Goal: Navigation & Orientation: Find specific page/section

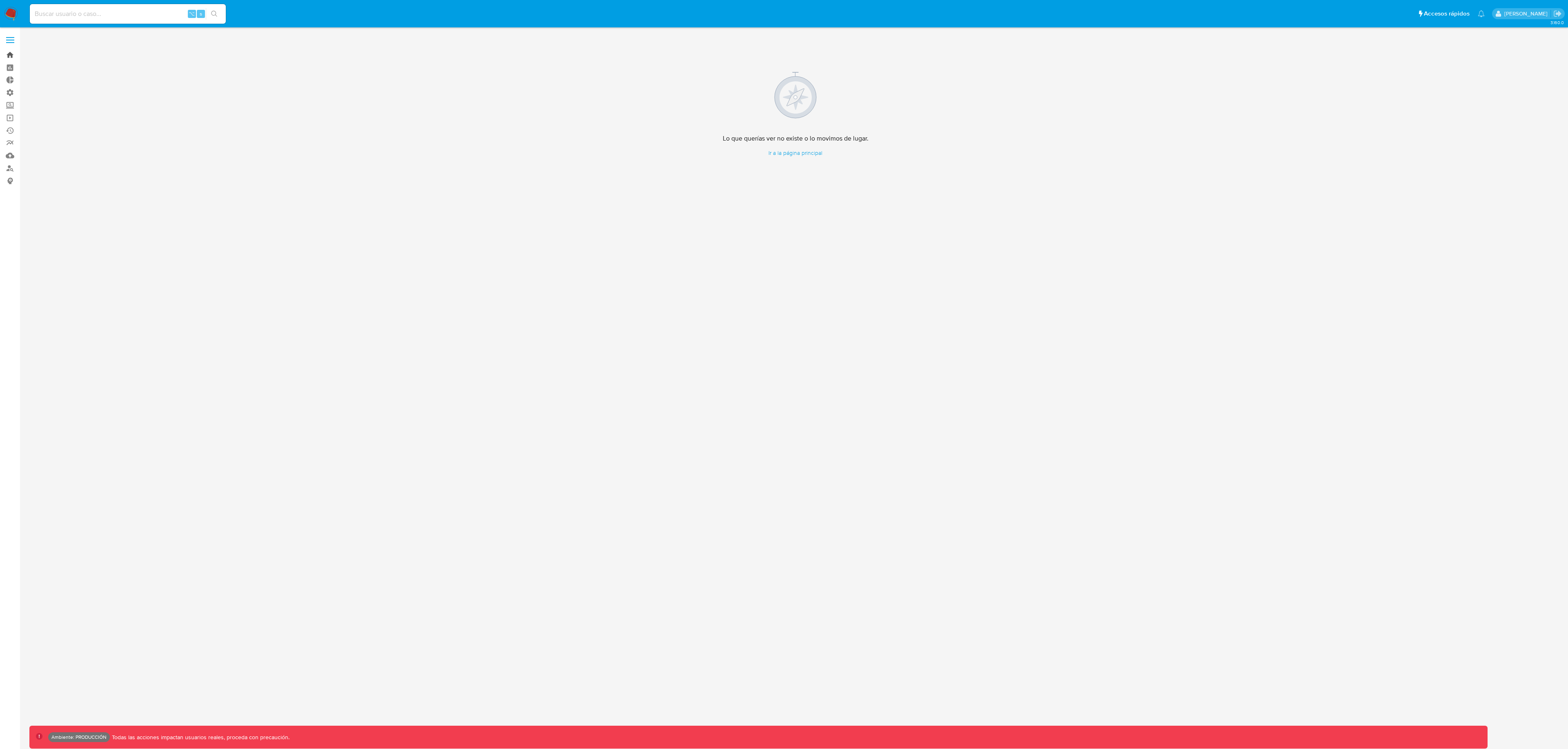
click at [11, 57] on link "Bandeja" at bounding box center [49, 55] width 97 height 13
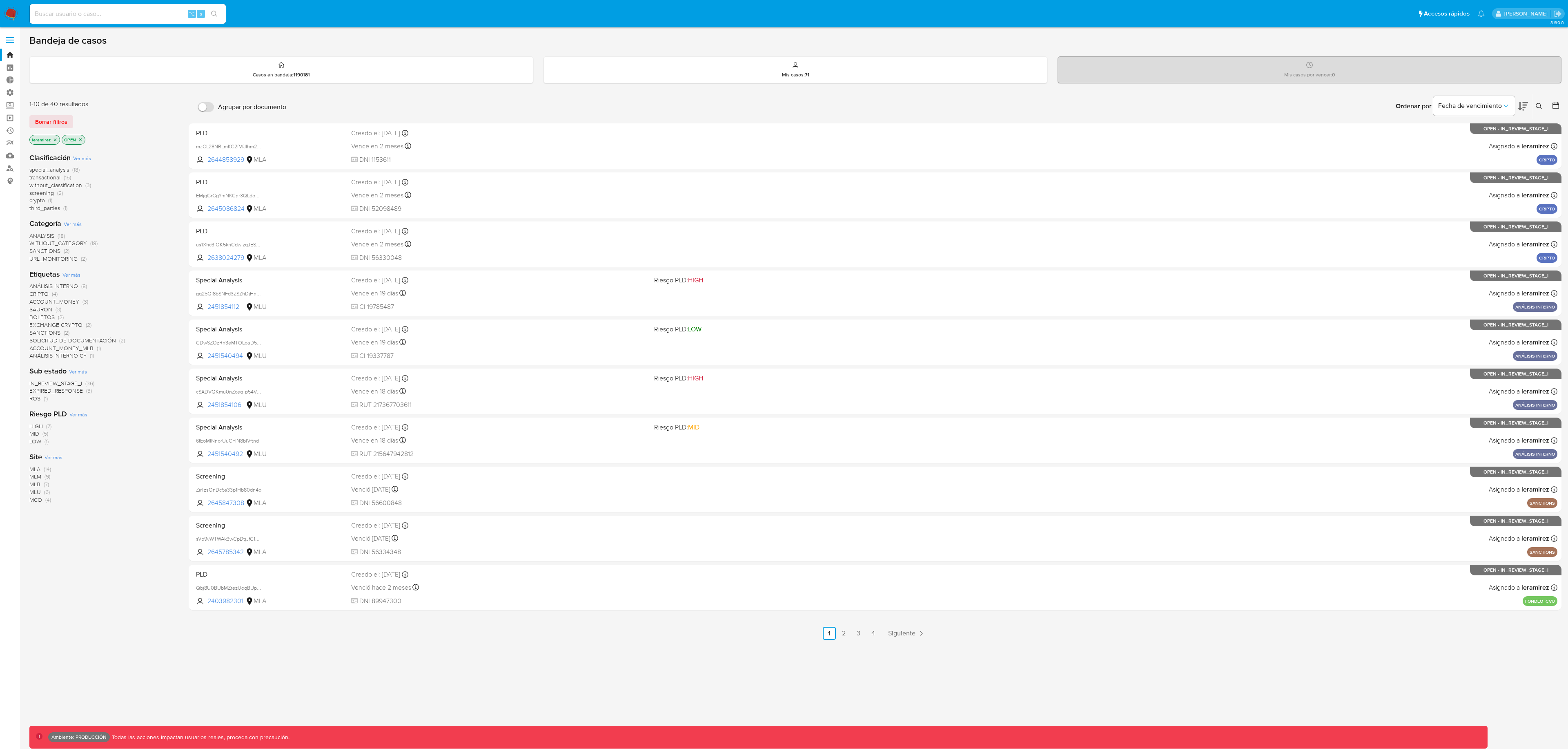
click at [10, 117] on link "Operaciones masivas" at bounding box center [49, 118] width 97 height 13
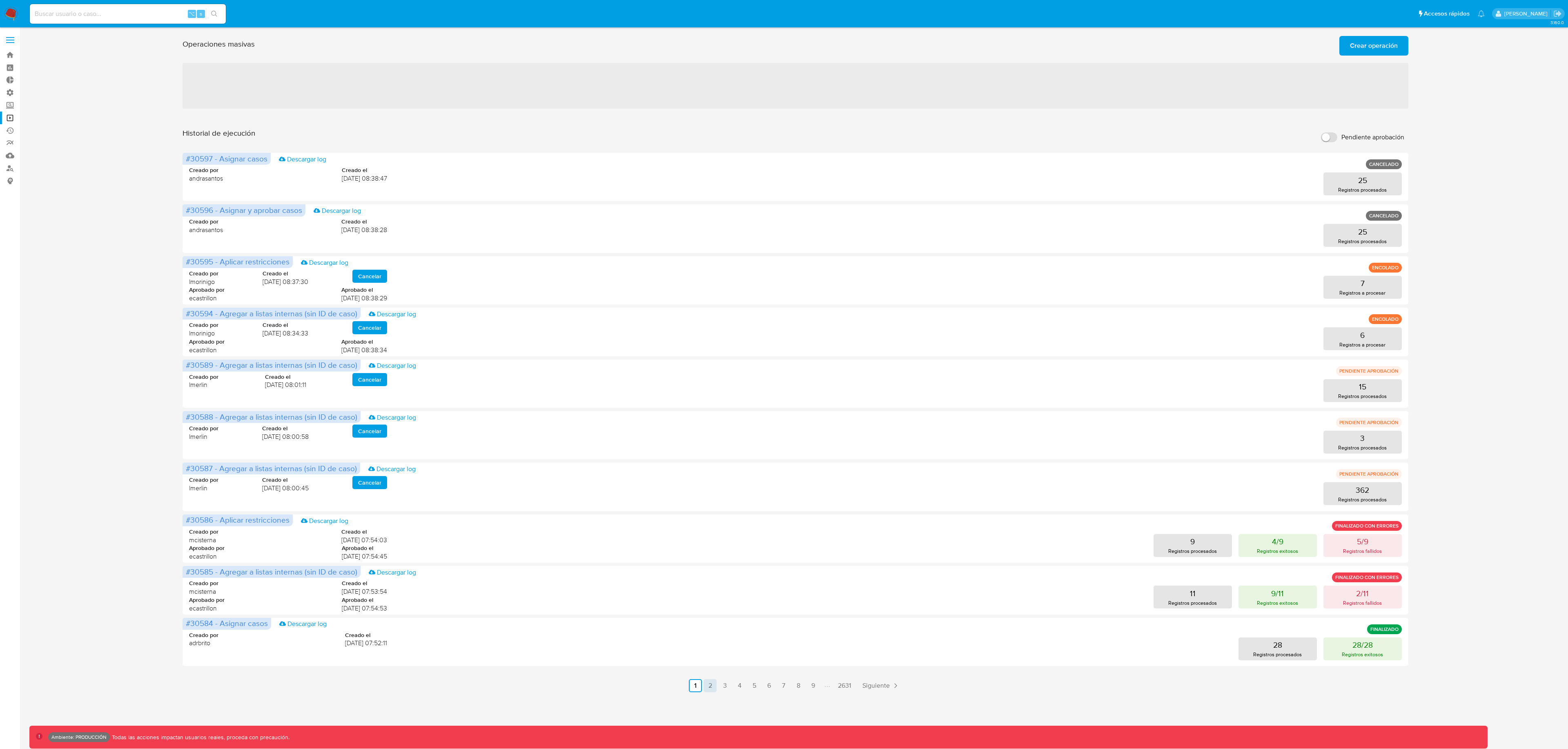
click at [707, 691] on link "2" at bounding box center [710, 685] width 13 height 13
